Goal: Transaction & Acquisition: Book appointment/travel/reservation

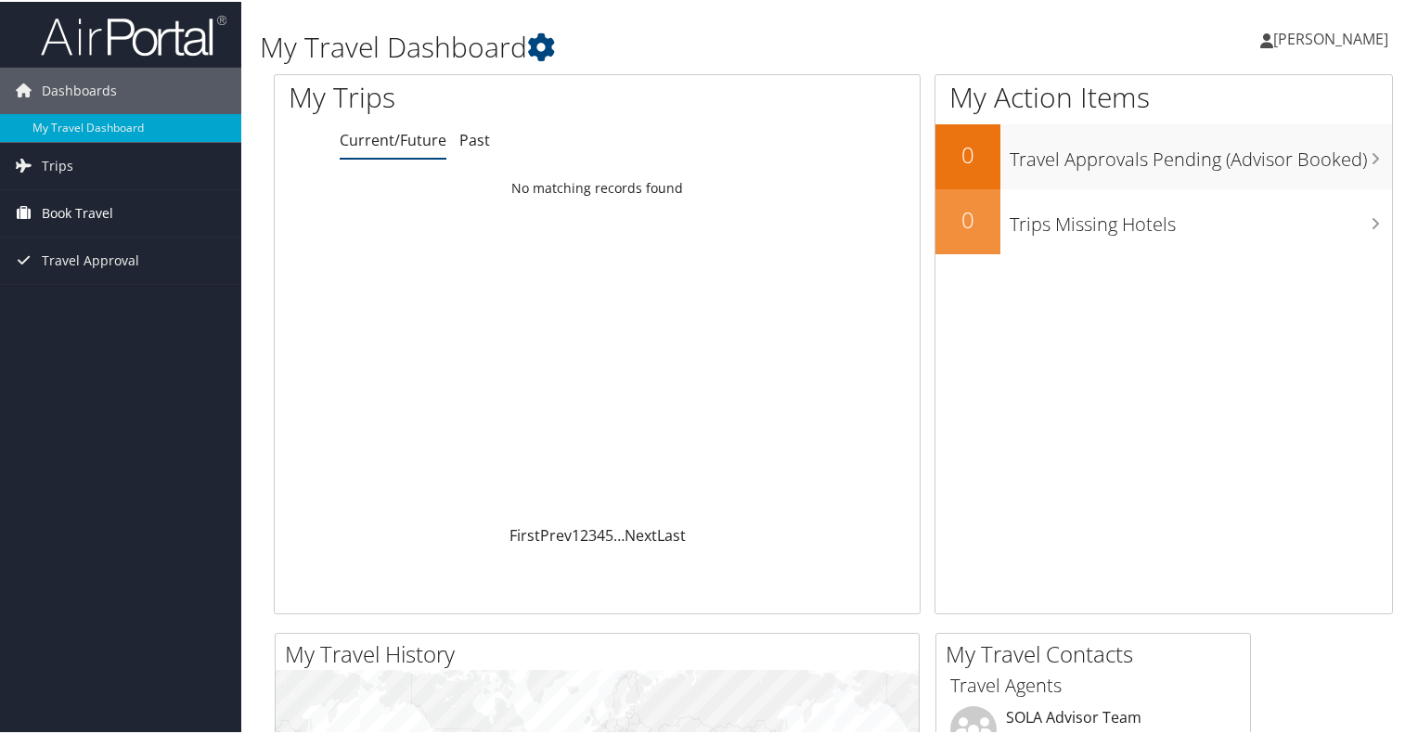
click at [75, 199] on span "Book Travel" at bounding box center [77, 211] width 71 height 46
click at [74, 304] on span "Travel Approval" at bounding box center [90, 314] width 97 height 46
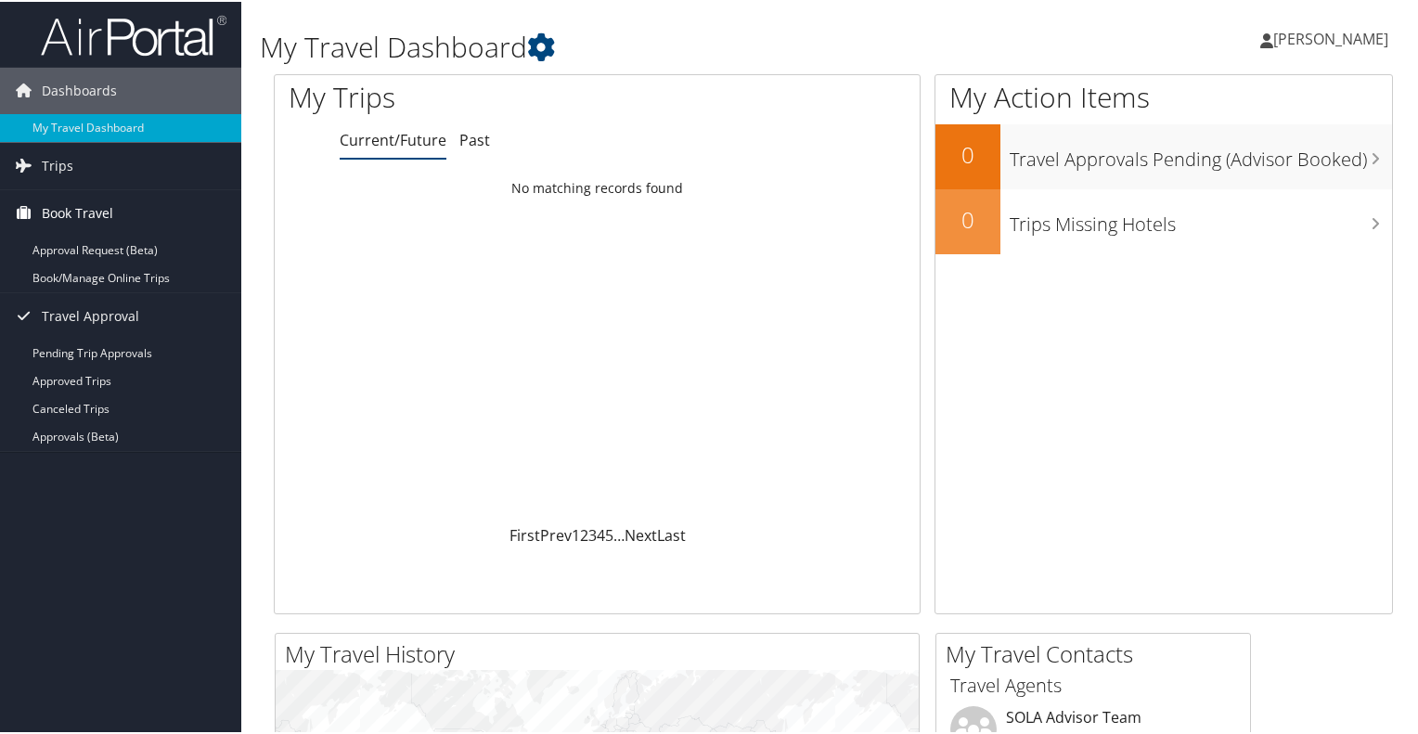
click at [87, 204] on span "Book Travel" at bounding box center [77, 211] width 71 height 46
click at [117, 285] on link "Book/Manage Online Trips" at bounding box center [120, 277] width 241 height 28
click at [182, 275] on link "Book/Manage Online Trips" at bounding box center [120, 277] width 241 height 28
